Goal: Information Seeking & Learning: Find specific fact

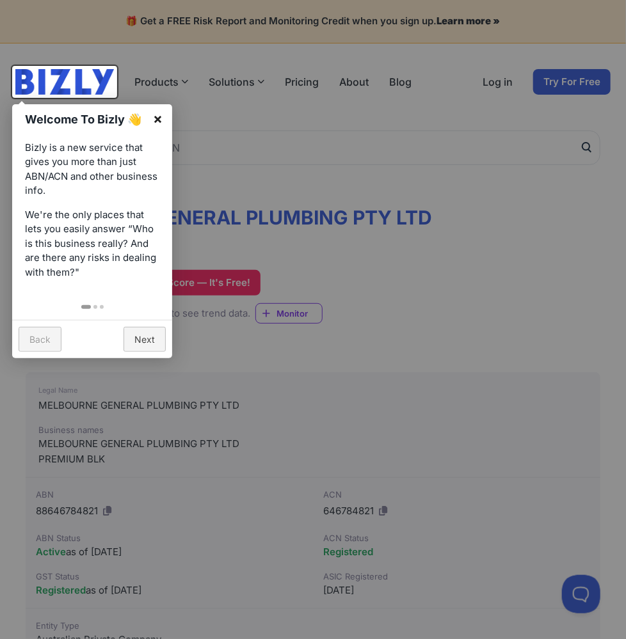
click at [156, 115] on link "×" at bounding box center [157, 118] width 29 height 29
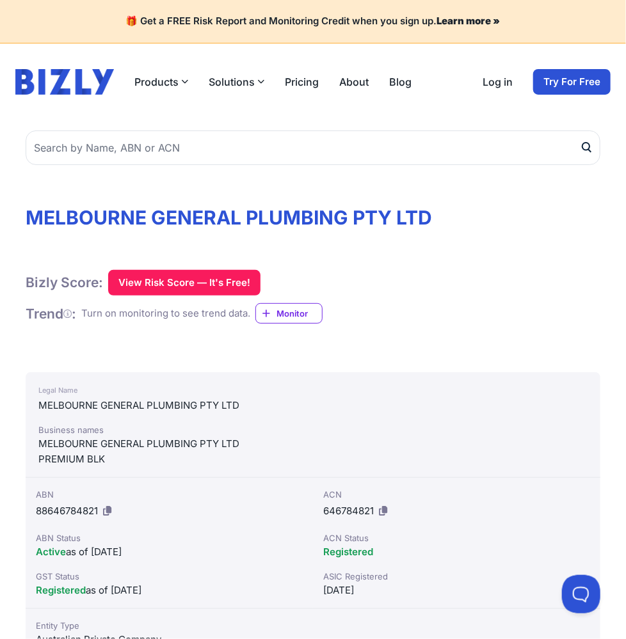
click at [456, 307] on div "Bizly Score: View Risk Score — It's Free! View Risk Score — It's Free! Trend : …" at bounding box center [313, 301] width 575 height 62
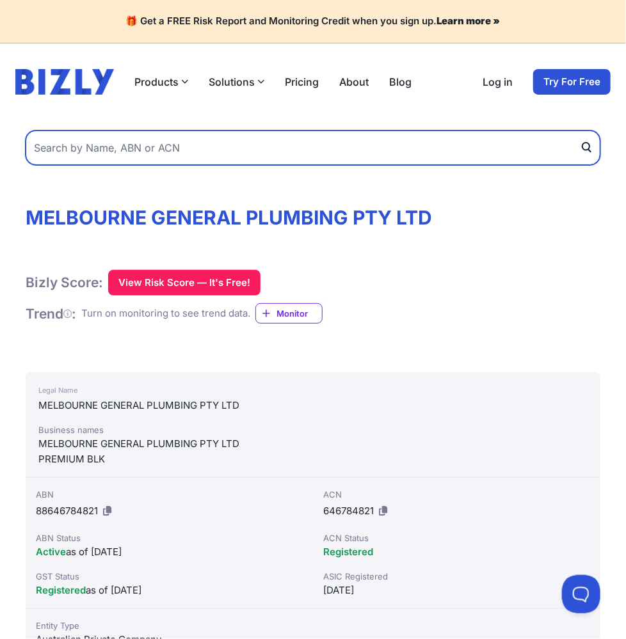
click at [261, 139] on input "text" at bounding box center [313, 148] width 575 height 35
paste input "K & S Burt Pty Ltd"
type input "K & S Burt Pty Ltd"
click at [580, 131] on button "submit" at bounding box center [590, 148] width 20 height 35
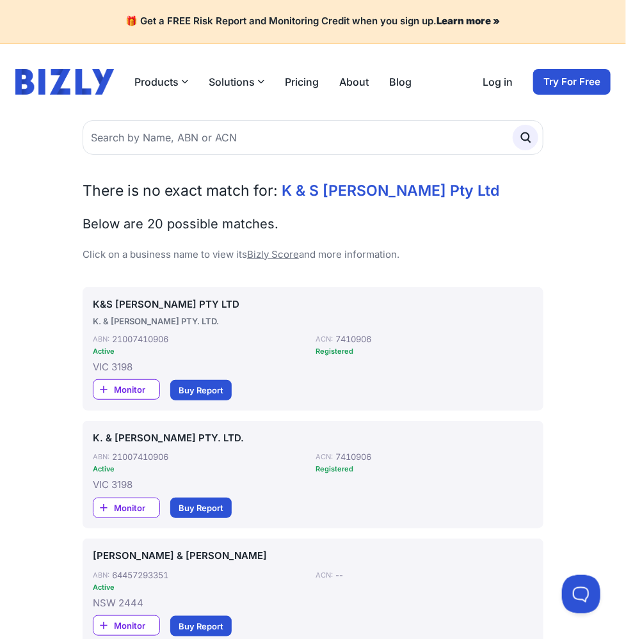
click at [119, 304] on link "K&S [PERSON_NAME] PTY LTD" at bounding box center [313, 305] width 440 height 15
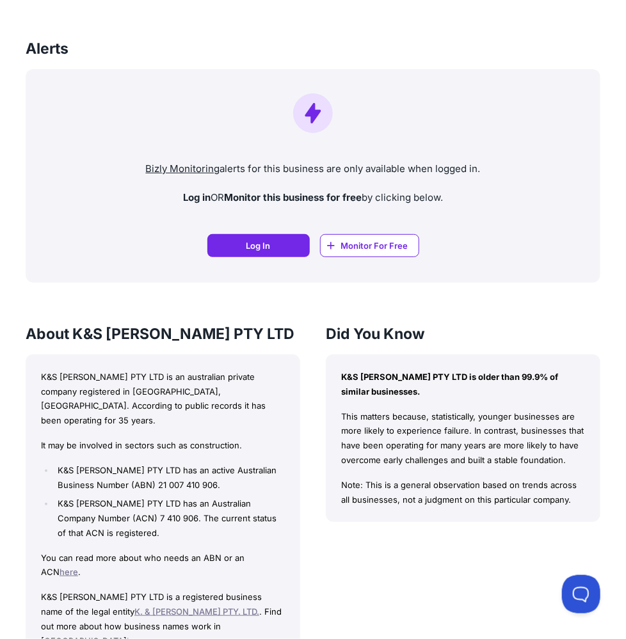
scroll to position [1216, 0]
